Goal: Task Accomplishment & Management: Manage account settings

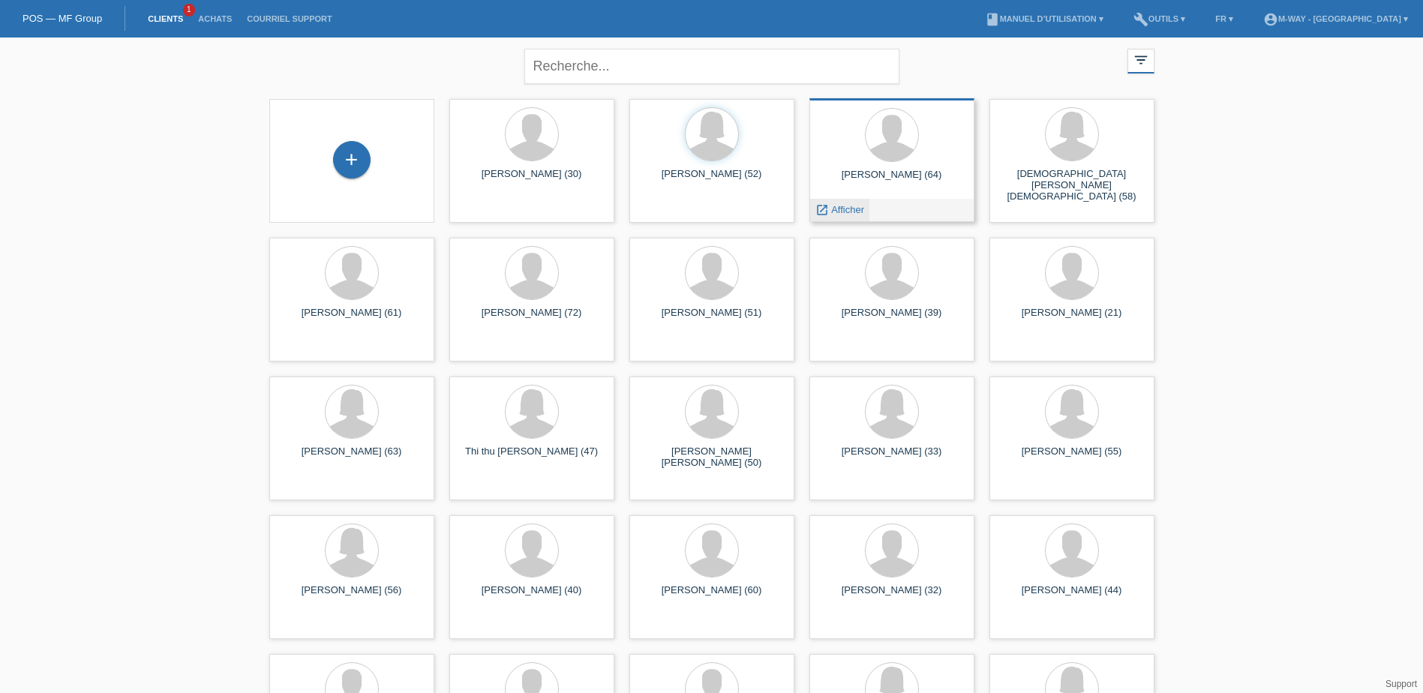
click at [838, 212] on span "Afficher" at bounding box center [847, 209] width 33 height 11
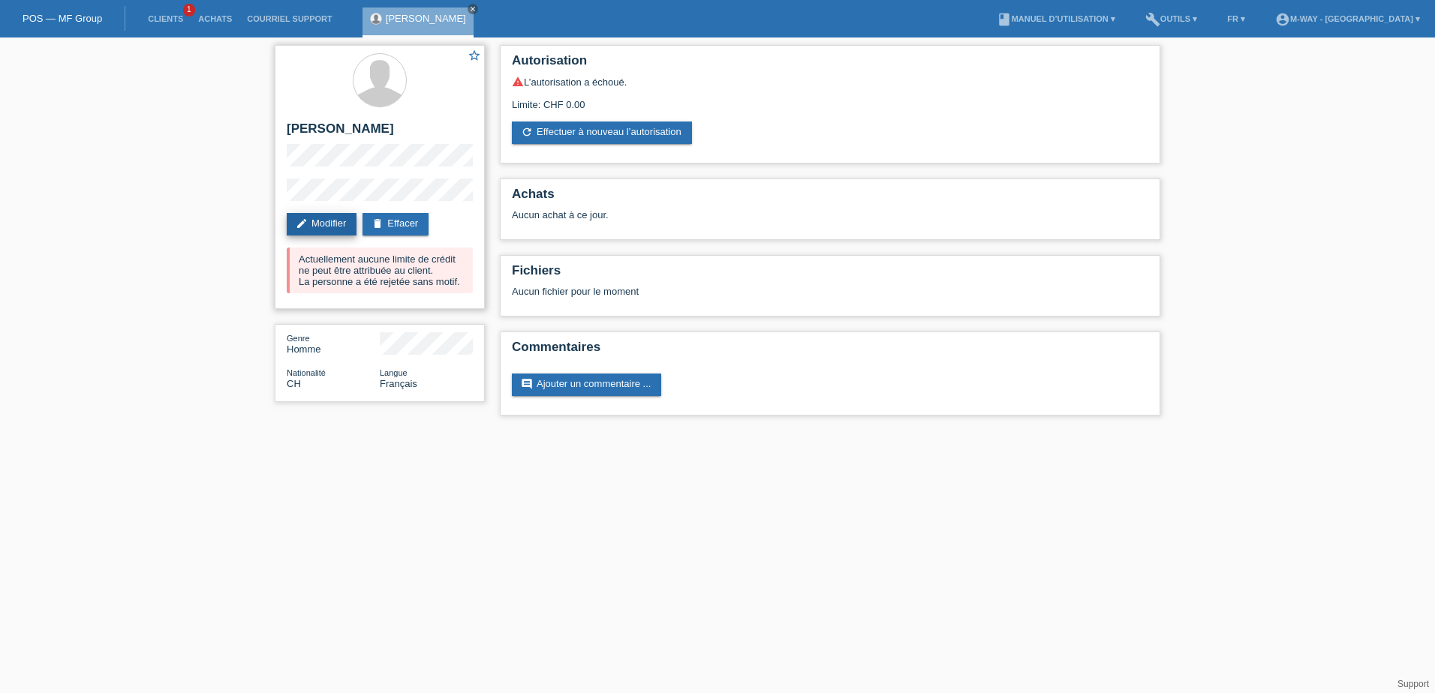
click at [338, 219] on link "edit Modifier" at bounding box center [322, 224] width 70 height 23
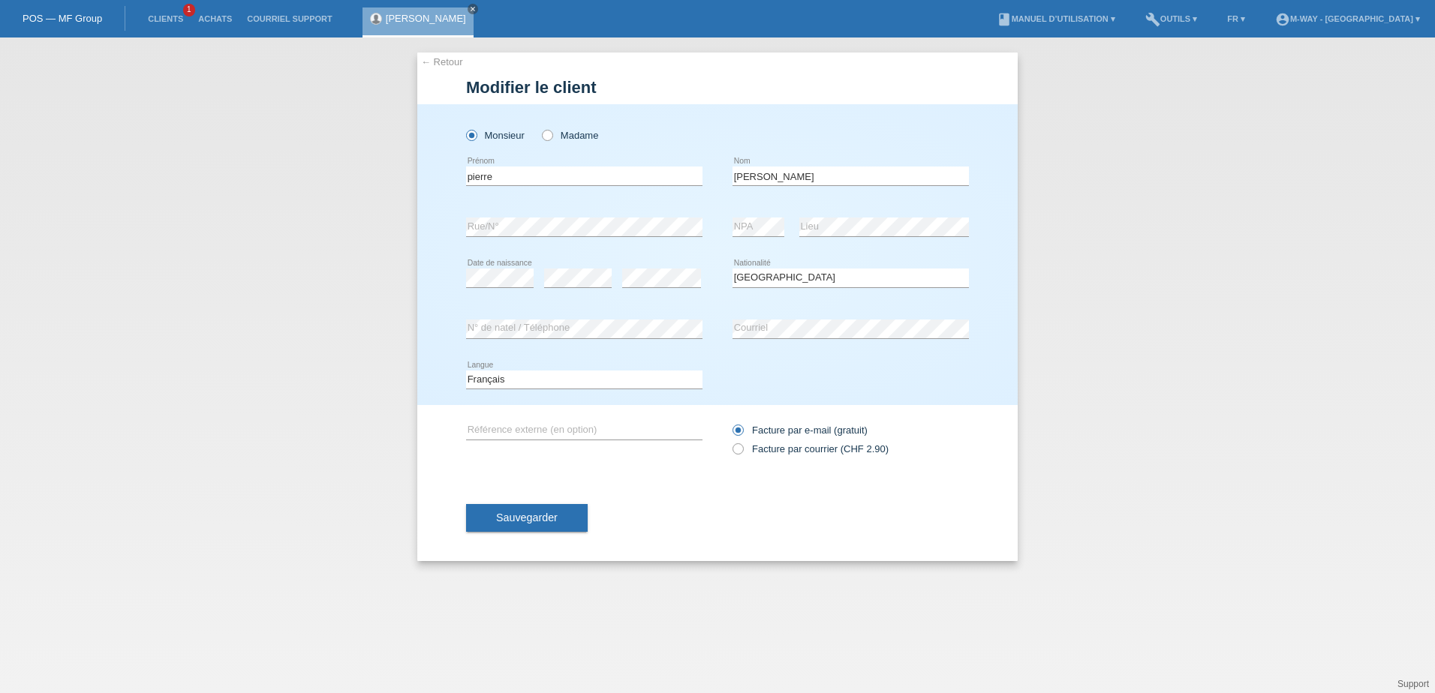
select select "CH"
click at [816, 259] on div "Veuillez sélectionner... Suisse Allemagne Autriche Liechtenstein ------------ A…" at bounding box center [850, 278] width 236 height 51
click at [723, 314] on div "error N° de natel / Téléphone error Courriel" at bounding box center [717, 329] width 503 height 51
click at [528, 507] on button "Sauvegarder" at bounding box center [527, 518] width 122 height 29
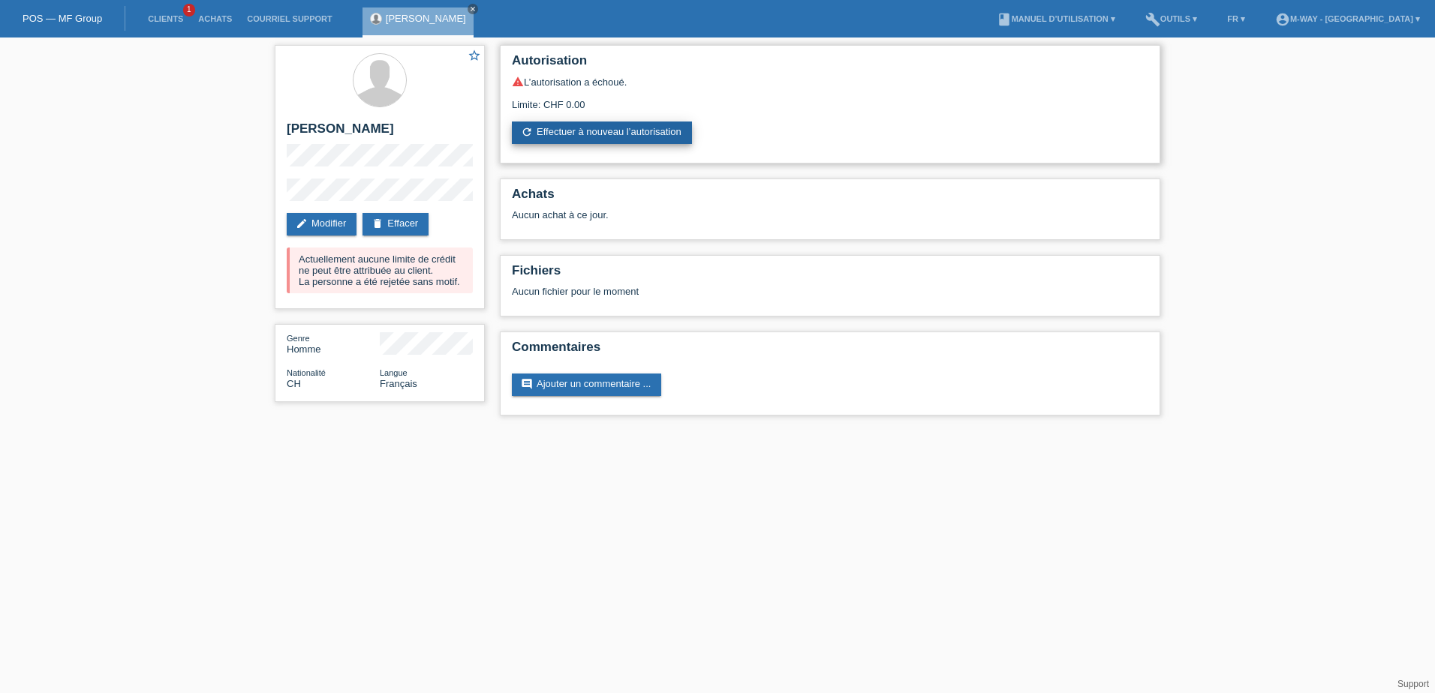
click at [636, 139] on link "refresh Effectuer à nouveau l’autorisation" at bounding box center [602, 133] width 180 height 23
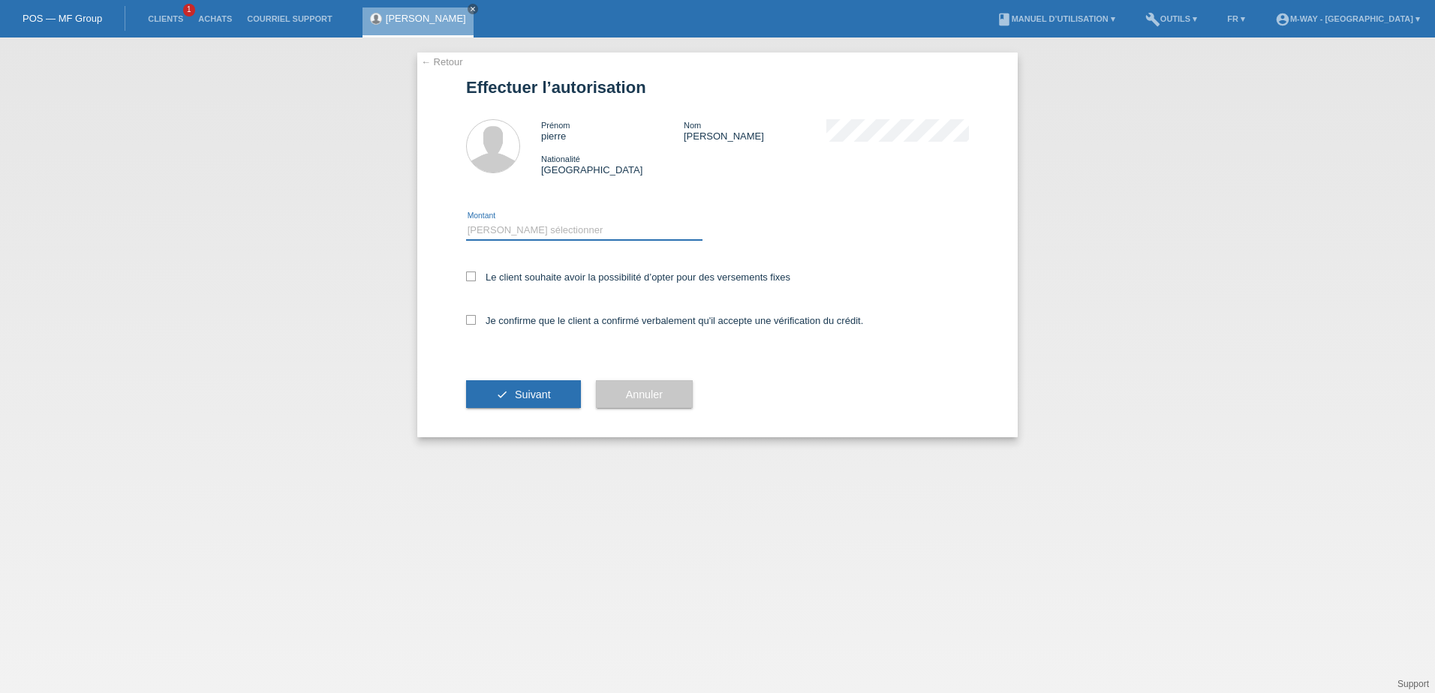
click at [604, 233] on select "Veuillez sélectionner CHF 1.00 - CHF 499.00 CHF 500.00 - CHF 1'999.00 CHF 2'000…" at bounding box center [584, 230] width 236 height 18
select select "3"
click at [466, 221] on select "Veuillez sélectionner CHF 1.00 - CHF 499.00 CHF 500.00 - CHF 1'999.00 CHF 2'000…" at bounding box center [584, 230] width 236 height 18
click at [467, 275] on icon at bounding box center [471, 277] width 10 height 10
click at [467, 275] on input "Le client souhaite avoir la possibilité d’opter pour des versements fixes" at bounding box center [471, 277] width 10 height 10
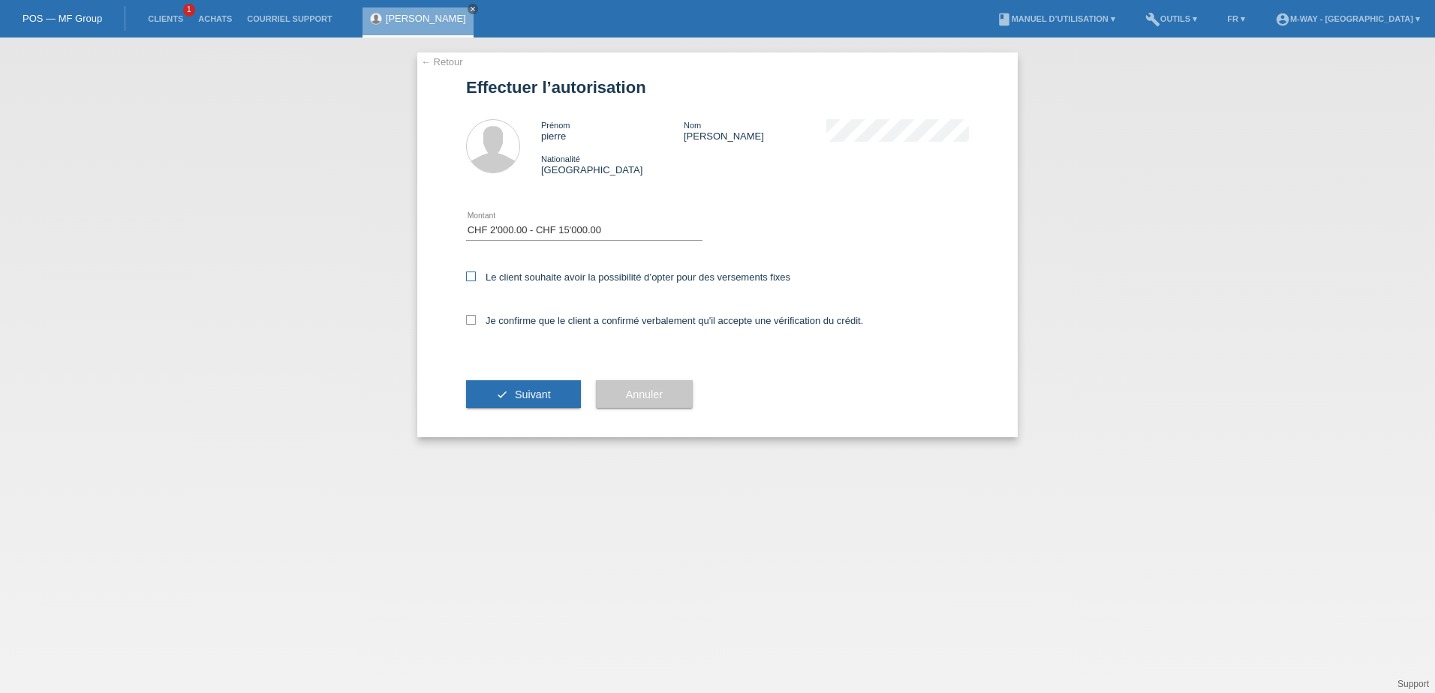
checkbox input "true"
click at [470, 322] on icon at bounding box center [471, 320] width 10 height 10
click at [470, 322] on input "Je confirme que le client a confirmé verbalement qu'il accepte une vérification…" at bounding box center [471, 320] width 10 height 10
checkbox input "true"
click at [526, 398] on span "Suivant" at bounding box center [533, 395] width 36 height 12
